Goal: Check status: Check status

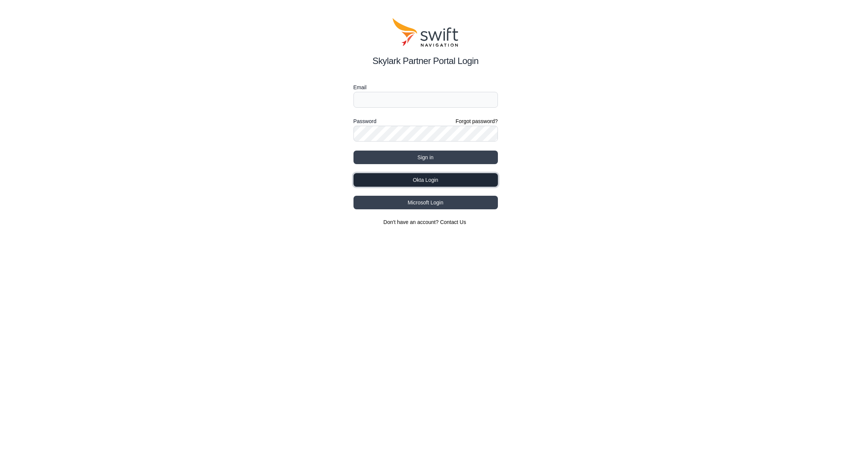
click at [397, 176] on button "Okta Login" at bounding box center [425, 180] width 144 height 14
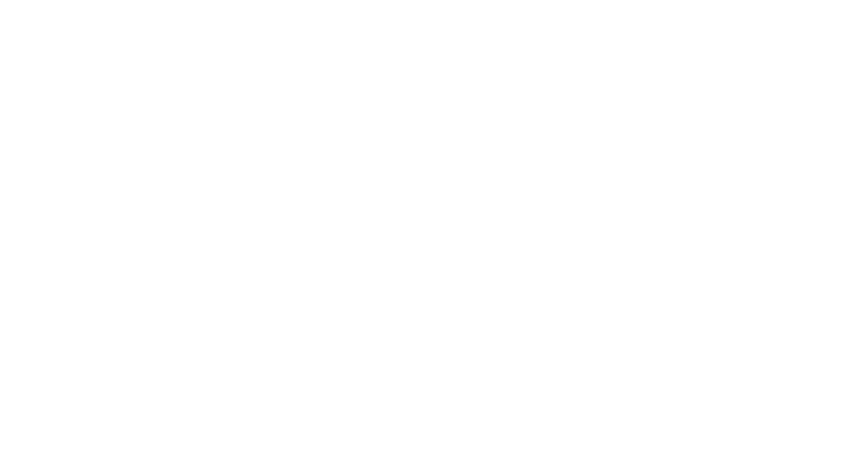
select select
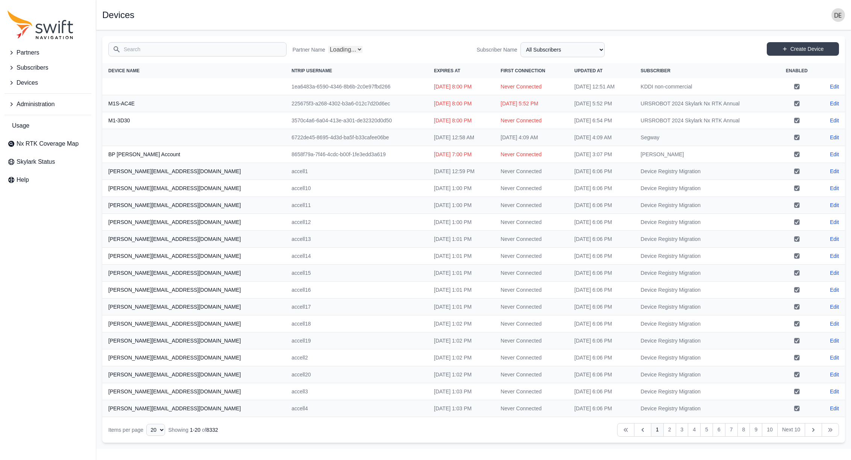
select select "Partner Name"
click at [32, 126] on link "Usage" at bounding box center [48, 125] width 87 height 15
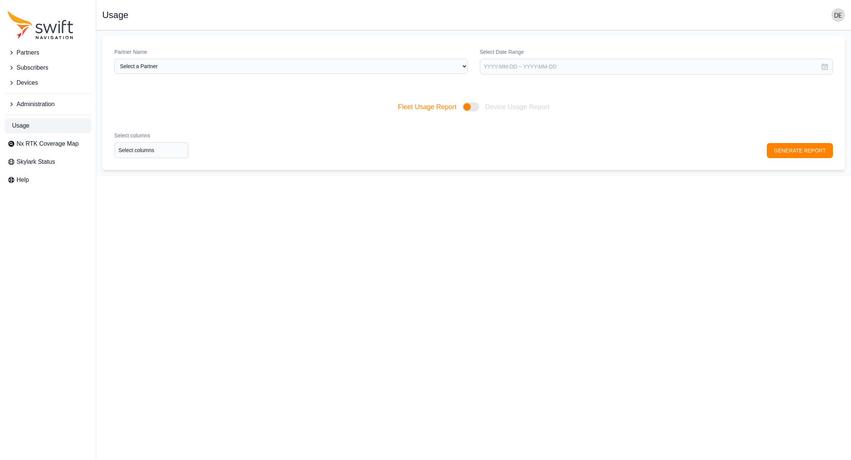
click at [24, 102] on span "Administration" at bounding box center [36, 104] width 38 height 9
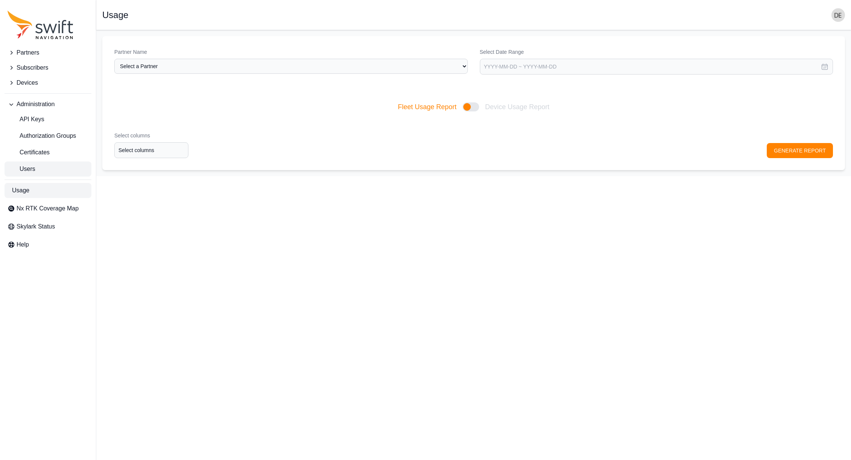
click at [38, 171] on link "Users" at bounding box center [48, 168] width 87 height 15
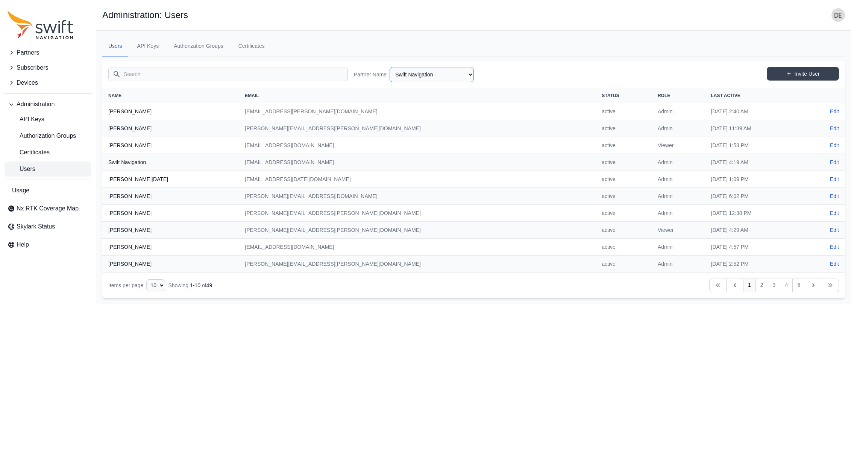
click at [404, 71] on select "AlpsAlpine [PERSON_NAME] Bad Elf Bench Mark Equipment & Supplies Inc. Benchmark…" at bounding box center [432, 74] width 84 height 15
click at [390, 67] on select "AlpsAlpine [PERSON_NAME] Bad Elf Bench Mark Equipment & Supplies Inc. Benchmark…" at bounding box center [432, 74] width 84 height 15
select select "9a00420b-00be-4e42-9d4a-faf05b1297a8"
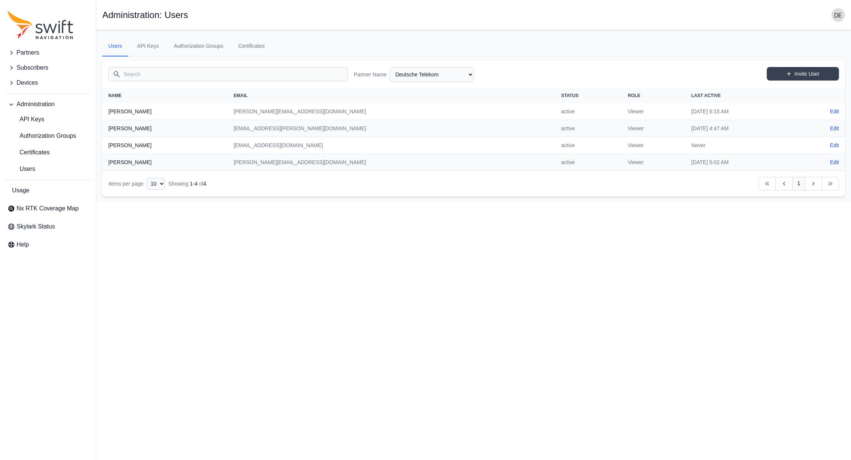
click at [27, 80] on span "Devices" at bounding box center [27, 82] width 21 height 9
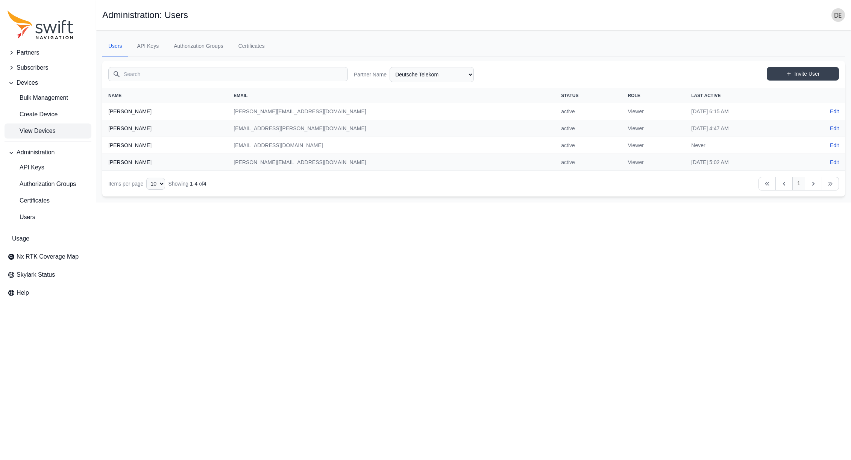
click at [32, 127] on span "View Devices" at bounding box center [32, 130] width 48 height 9
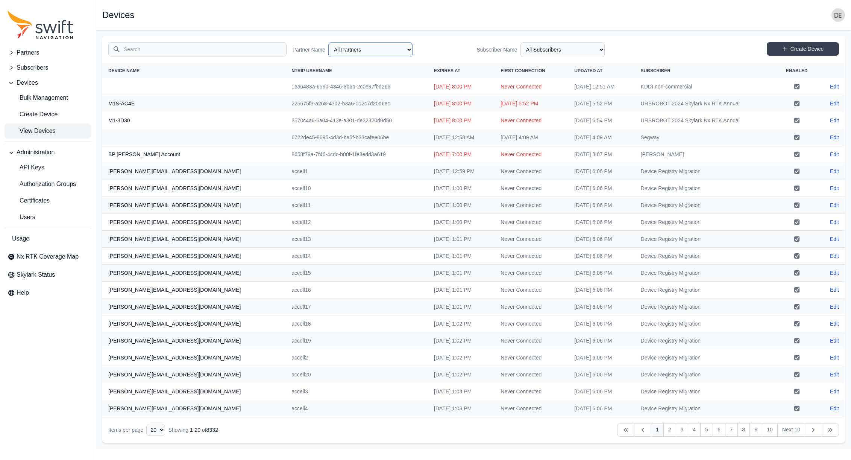
click at [382, 52] on select "All Partners AlpsAlpine [PERSON_NAME] Asensing Bad Elf Bench Mark Equipment & S…" at bounding box center [370, 49] width 84 height 15
click at [328, 42] on select "All Partners AlpsAlpine [PERSON_NAME] Asensing Bad Elf Bench Mark Equipment & S…" at bounding box center [370, 49] width 84 height 15
select select "9a00420b-00be-4e42-9d4a-faf05b1297a8"
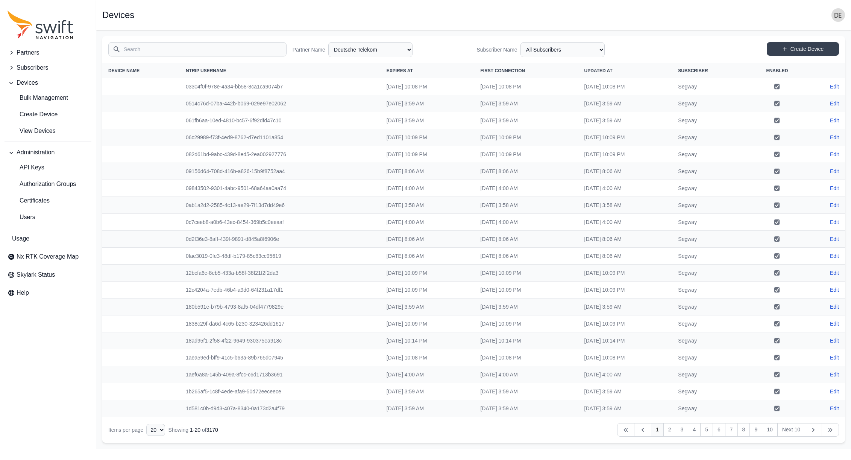
click at [828, 431] on icon "Table navigation" at bounding box center [831, 430] width 8 height 8
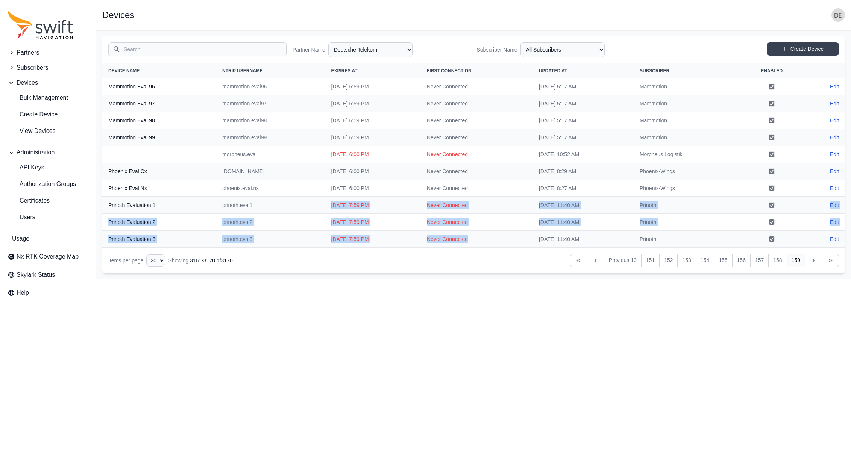
drag, startPoint x: 312, startPoint y: 203, endPoint x: 479, endPoint y: 238, distance: 170.3
click at [479, 238] on tbody "Mammotion Eval 96 mammotion.eval96 [DATE] 6:59 PM Never Connected [DATE] 5:17 A…" at bounding box center [473, 162] width 743 height 169
click at [479, 238] on td "Never Connected" at bounding box center [477, 239] width 112 height 17
drag, startPoint x: 670, startPoint y: 238, endPoint x: 111, endPoint y: 205, distance: 560.6
click at [109, 206] on tbody "Mammotion Eval 96 mammotion.eval96 [DATE] 6:59 PM Never Connected [DATE] 5:17 A…" at bounding box center [473, 162] width 743 height 169
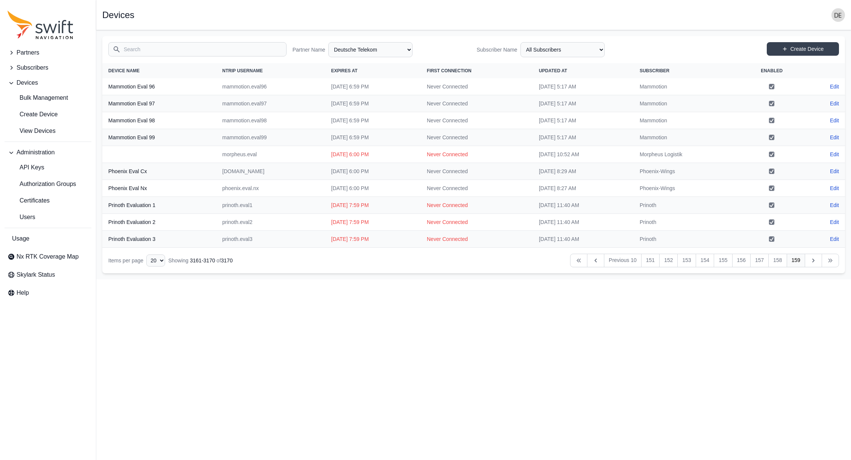
click at [241, 209] on td "prinoth.eval1" at bounding box center [270, 205] width 109 height 17
